Goal: Complete application form

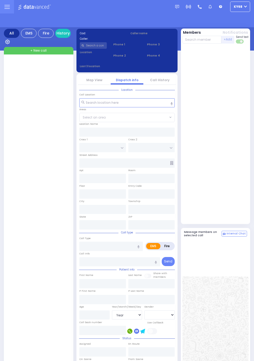
select select "Year"
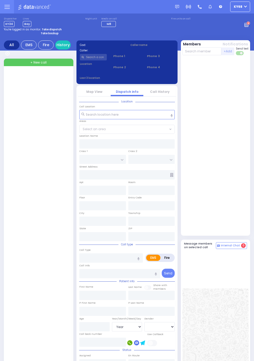
click at [251, 25] on circle at bounding box center [249, 24] width 4 height 4
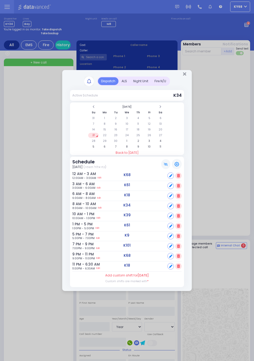
click at [122, 84] on div "ALS" at bounding box center [125, 81] width 12 height 8
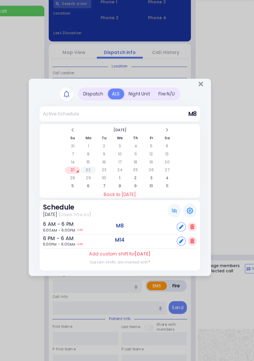
click at [103, 176] on td "22" at bounding box center [104, 175] width 11 height 5
click at [115, 177] on td "23" at bounding box center [116, 175] width 11 height 5
click at [106, 177] on td "22" at bounding box center [104, 175] width 11 height 5
click at [116, 177] on td "23" at bounding box center [116, 175] width 11 height 5
click at [126, 178] on td "24" at bounding box center [127, 175] width 11 height 5
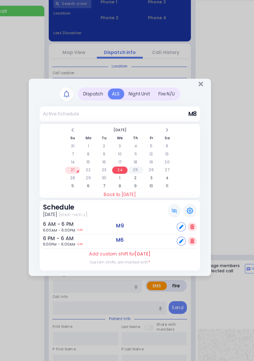
click at [144, 178] on td "25" at bounding box center [138, 175] width 11 height 5
click at [155, 178] on td "26" at bounding box center [149, 175] width 11 height 5
click at [166, 178] on td "27" at bounding box center [161, 175] width 11 height 5
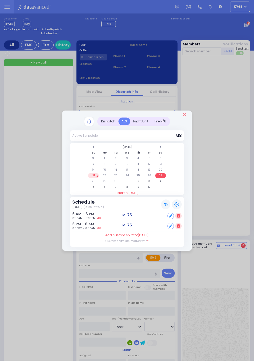
click at [185, 114] on icon "Close" at bounding box center [184, 114] width 3 height 5
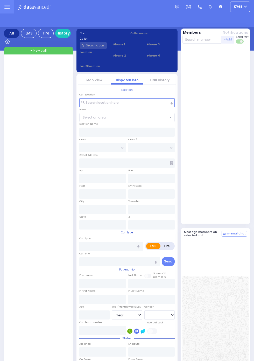
select select "Year"
